Goal: Information Seeking & Learning: Learn about a topic

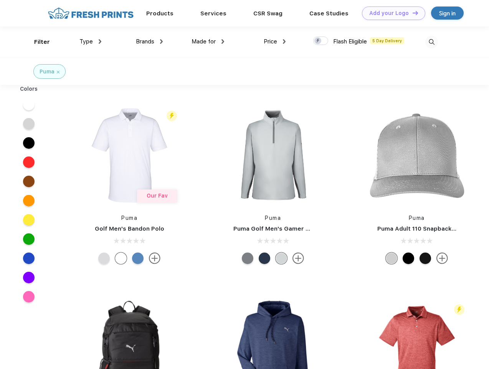
scroll to position [0, 0]
click at [391, 13] on link "Add your Logo Design Tool" at bounding box center [393, 13] width 63 height 13
click at [0, 0] on div "Design Tool" at bounding box center [0, 0] width 0 height 0
click at [412, 13] on link "Add your Logo Design Tool" at bounding box center [393, 13] width 63 height 13
click at [37, 42] on div "Filter" at bounding box center [42, 42] width 16 height 9
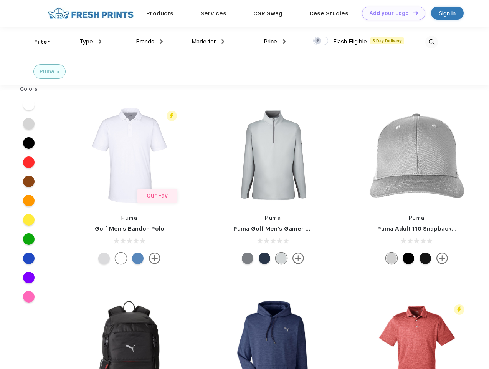
click at [91, 41] on span "Type" at bounding box center [86, 41] width 13 height 7
click at [149, 41] on span "Brands" at bounding box center [145, 41] width 18 height 7
click at [208, 41] on span "Made for" at bounding box center [204, 41] width 24 height 7
click at [275, 41] on span "Price" at bounding box center [270, 41] width 13 height 7
click at [321, 41] on div at bounding box center [320, 40] width 15 height 8
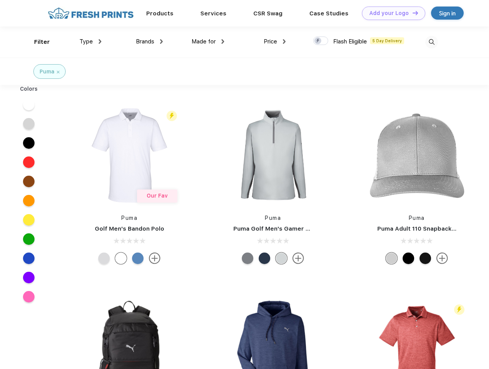
click at [318, 41] on input "checkbox" at bounding box center [315, 38] width 5 height 5
click at [432, 42] on img at bounding box center [432, 42] width 13 height 13
